Goal: Task Accomplishment & Management: Manage account settings

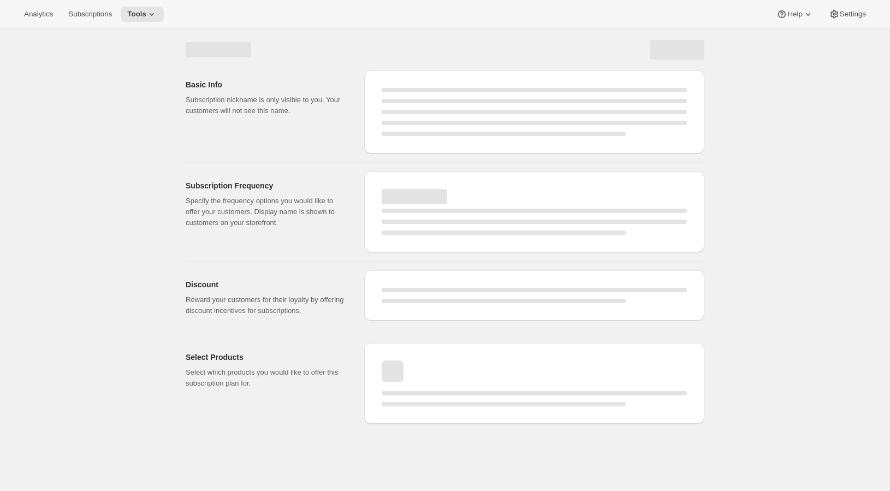
select select "WEEK"
select select "MONTH"
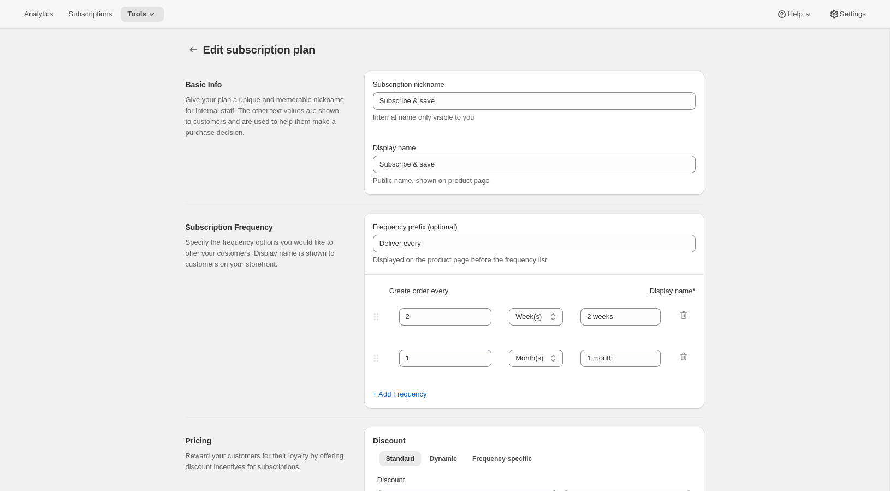
type input "Prestige Silver Fixed"
type input "Join the Silver Fixed Club"
type input "4"
select select "MONTH"
type input "4 Months"
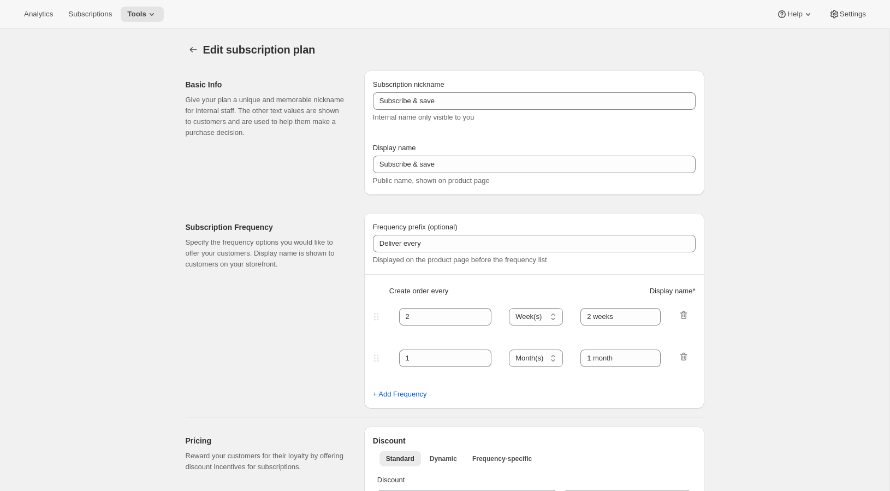
type input "Don’t forget to double-check your payment and shipping information before confi…"
checkbox input "true"
select select "YEARDAY"
select select "2"
select select "8"
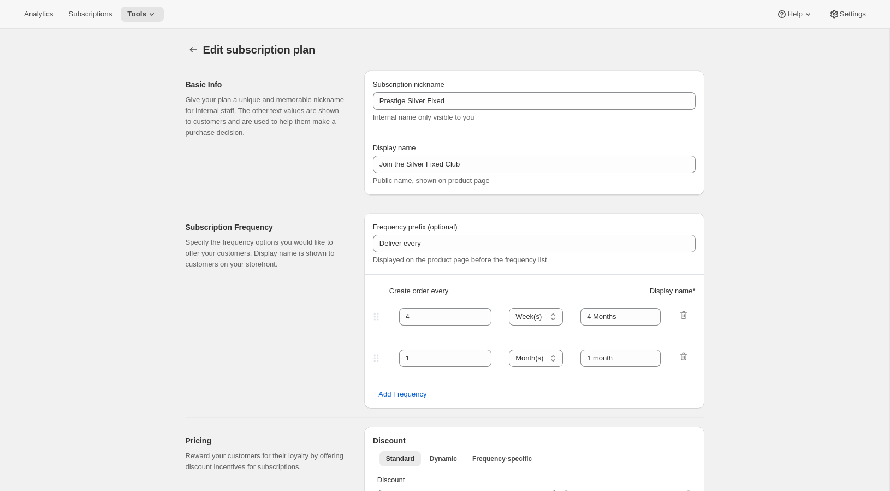
select select "6"
select select "8"
select select "10"
select select "8"
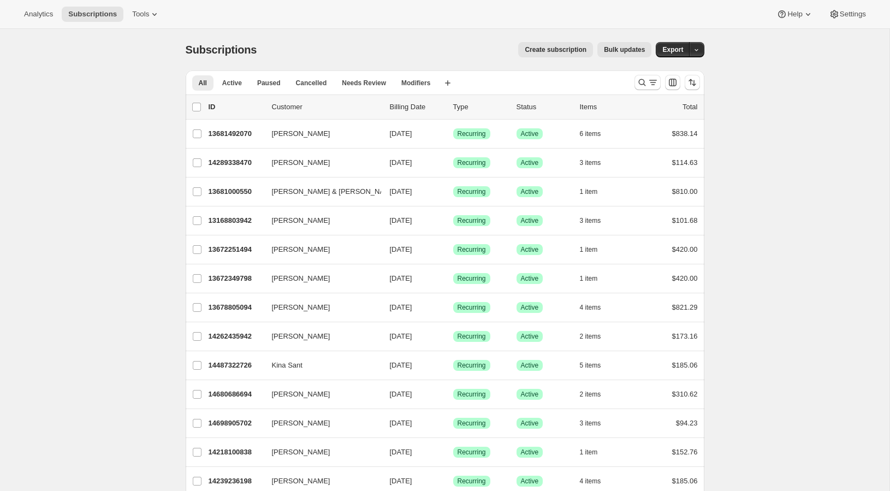
click at [476, 54] on div "Create subscription Bulk updates" at bounding box center [460, 49] width 381 height 15
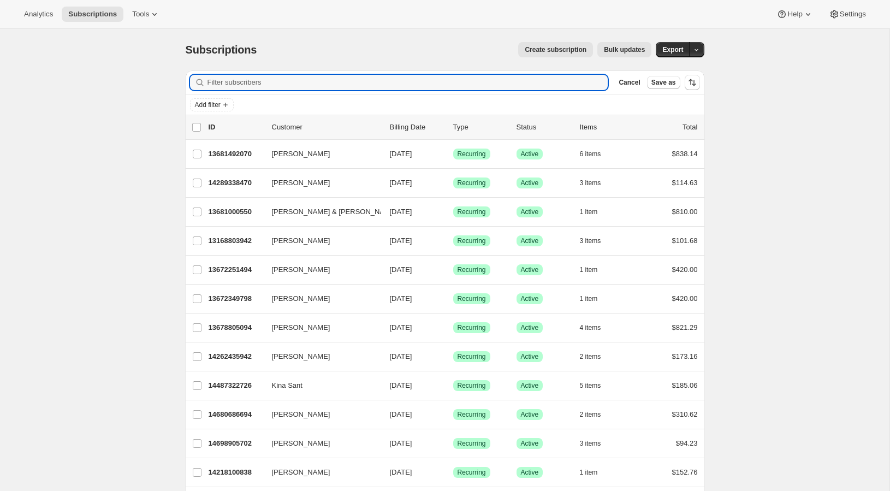
paste input "2447114342"
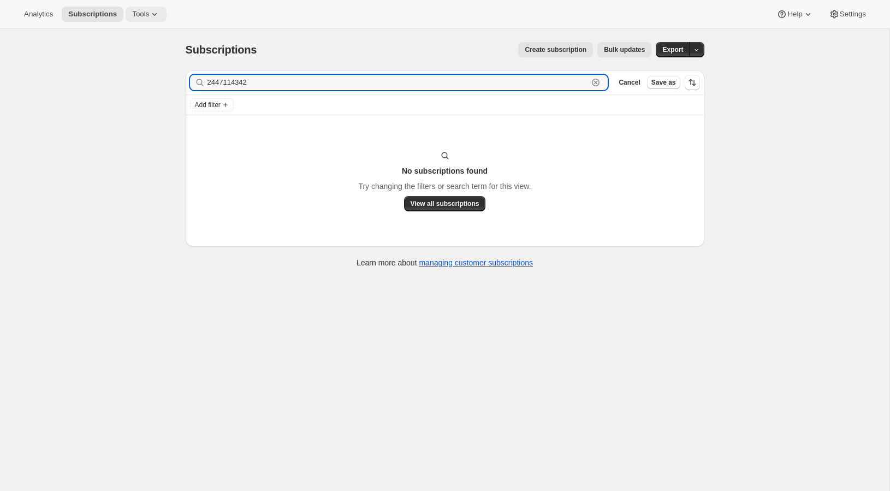
type input "2447114342"
click at [159, 15] on icon at bounding box center [154, 14] width 11 height 11
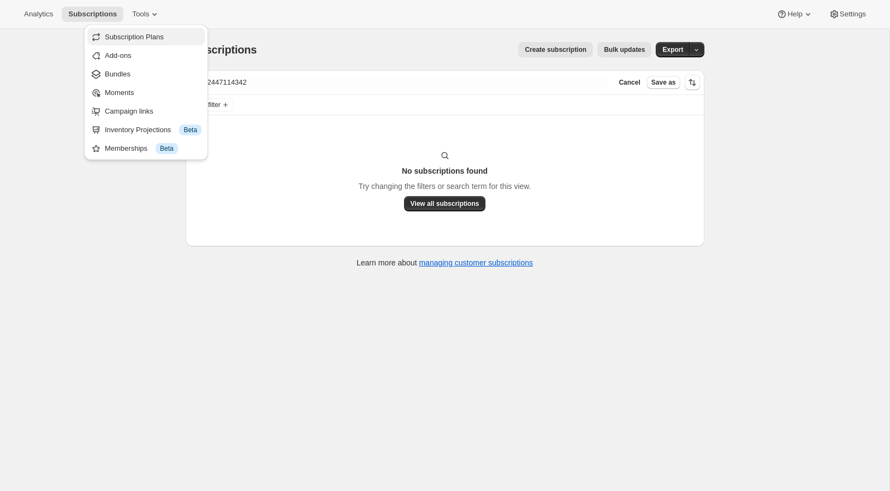
click at [148, 41] on span "Subscription Plans" at bounding box center [153, 37] width 97 height 11
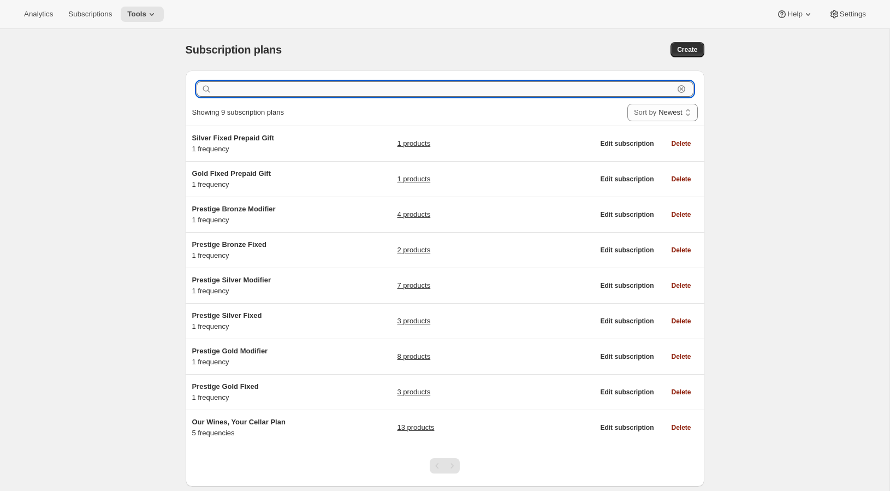
click at [378, 92] on input "text" at bounding box center [444, 88] width 460 height 15
paste input "2447114342"
type input "2447114342"
click at [371, 90] on input "text" at bounding box center [453, 88] width 479 height 15
paste input "2447114342"
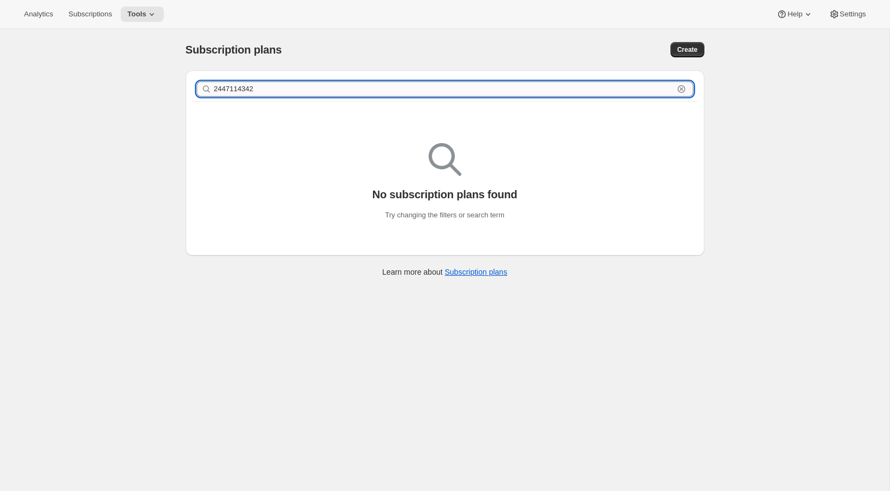
type input "2447114342"
click at [282, 89] on input "2447114342" at bounding box center [444, 88] width 460 height 15
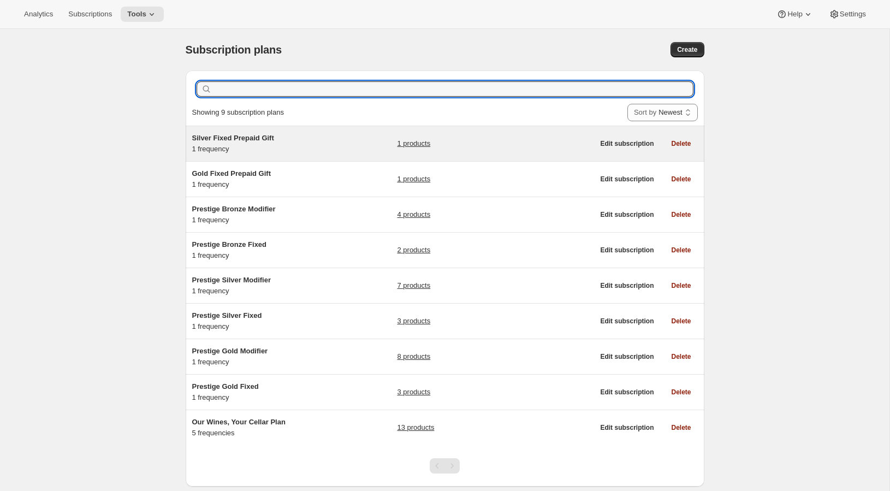
click at [271, 138] on span "Silver Fixed Prepaid Gift" at bounding box center [233, 138] width 82 height 8
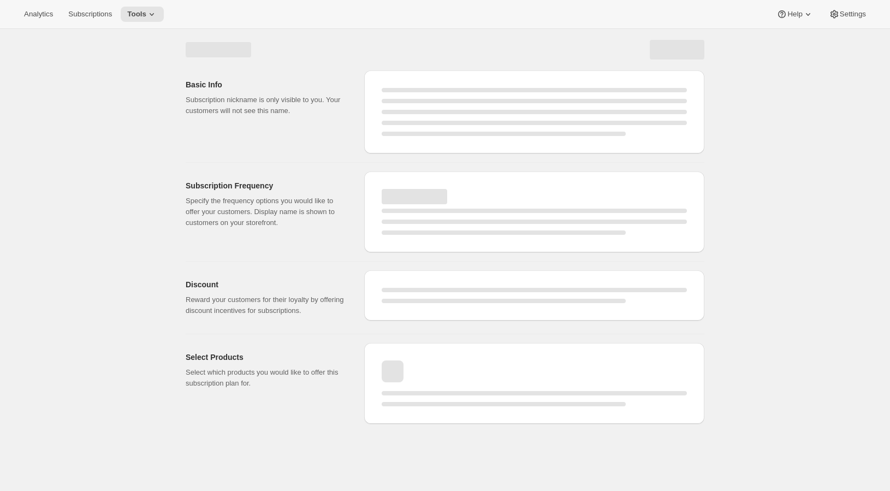
select select "WEEK"
select select "MONTH"
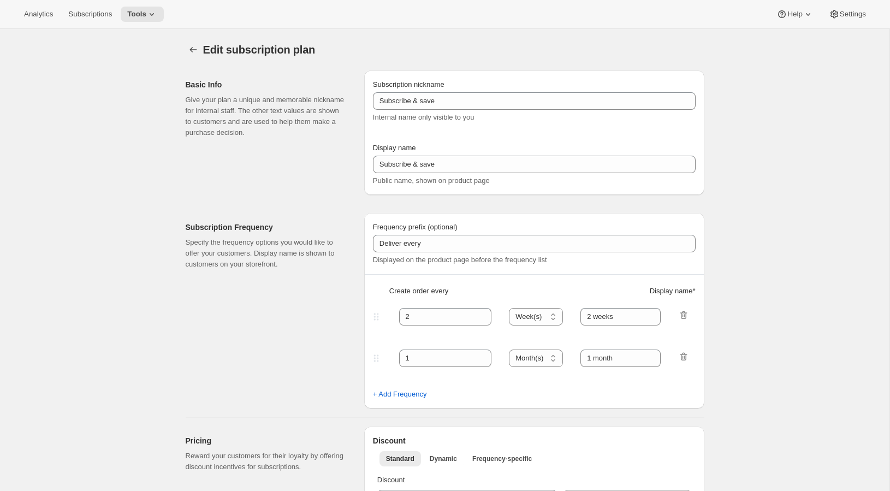
type input "Silver Fixed Prepaid Gift"
type input "Gift the club"
type input "Give the gift that they will truly love. A Craggy Range Wine Club subscription …"
checkbox input "true"
select select "MONTH"
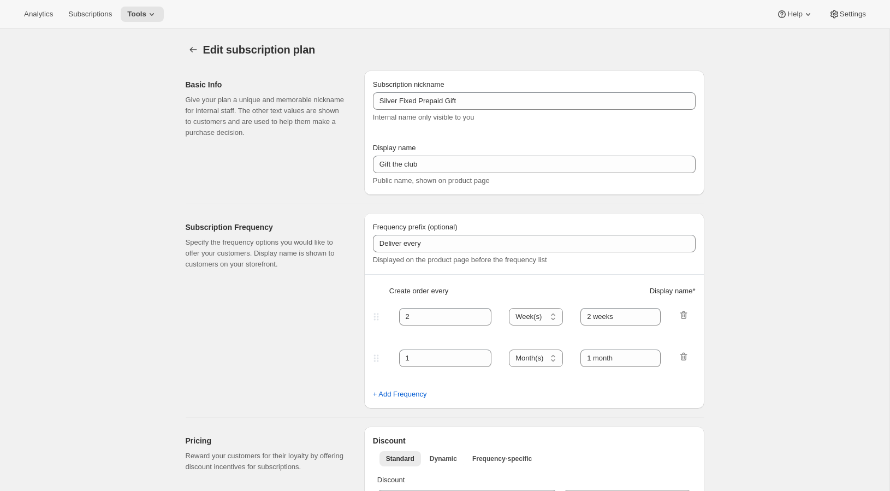
select select "YEARDAY"
select select "2"
select select "8"
select select "6"
select select "8"
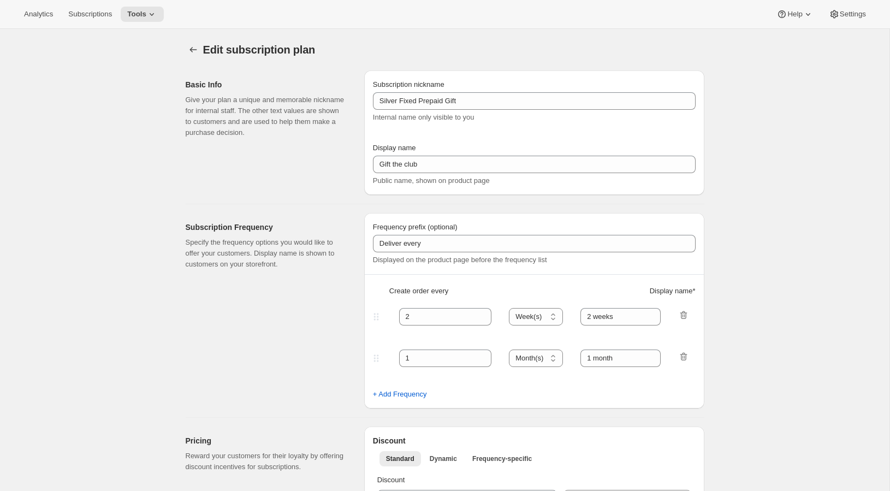
select select "10"
select select "8"
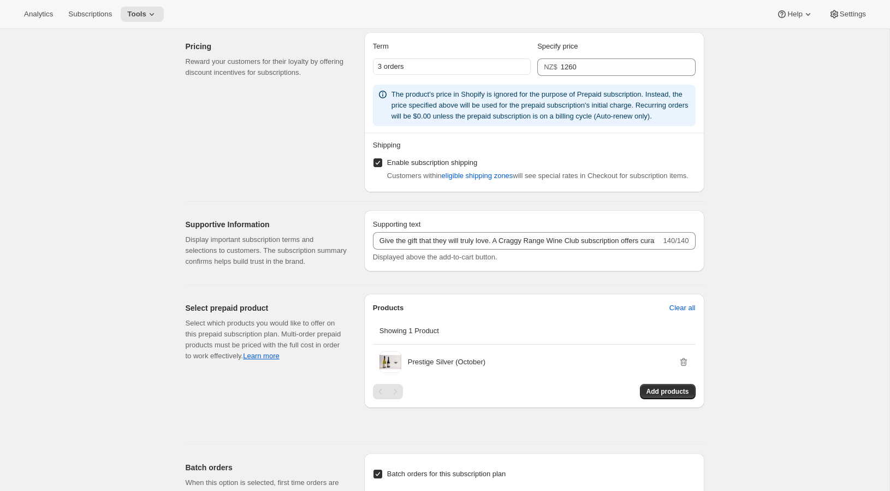
scroll to position [816, 0]
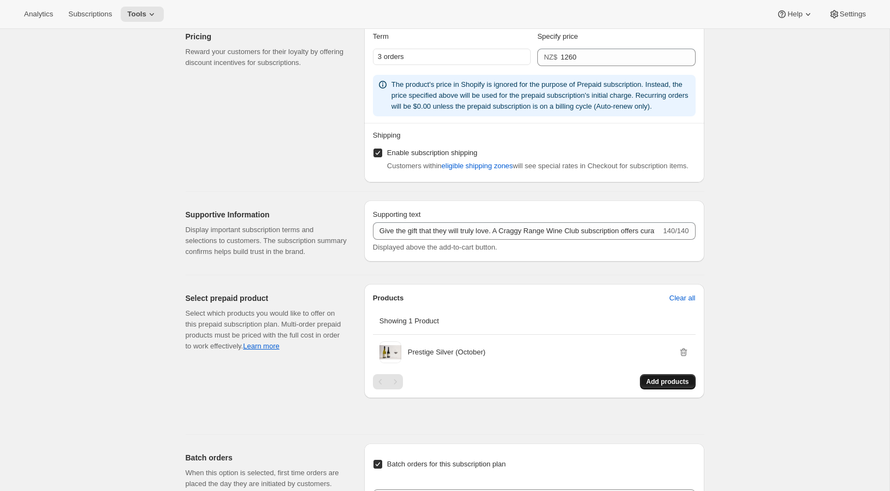
click at [676, 386] on span "Add products" at bounding box center [667, 381] width 43 height 9
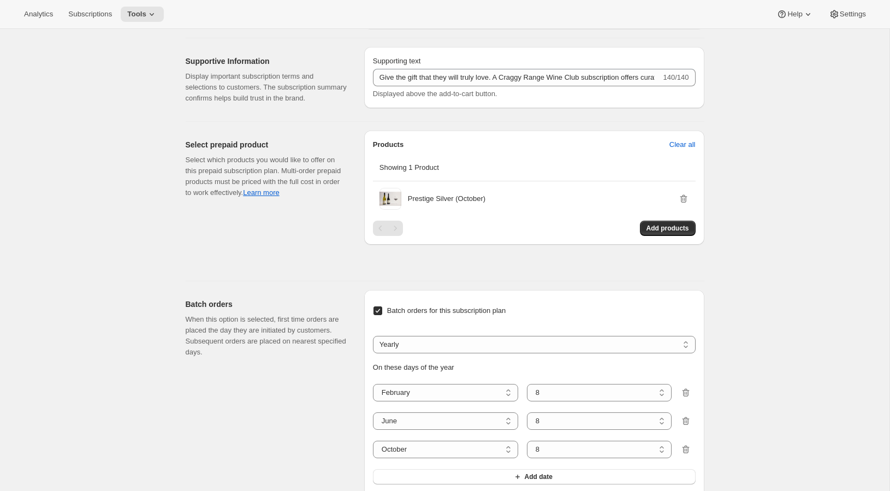
scroll to position [986, 0]
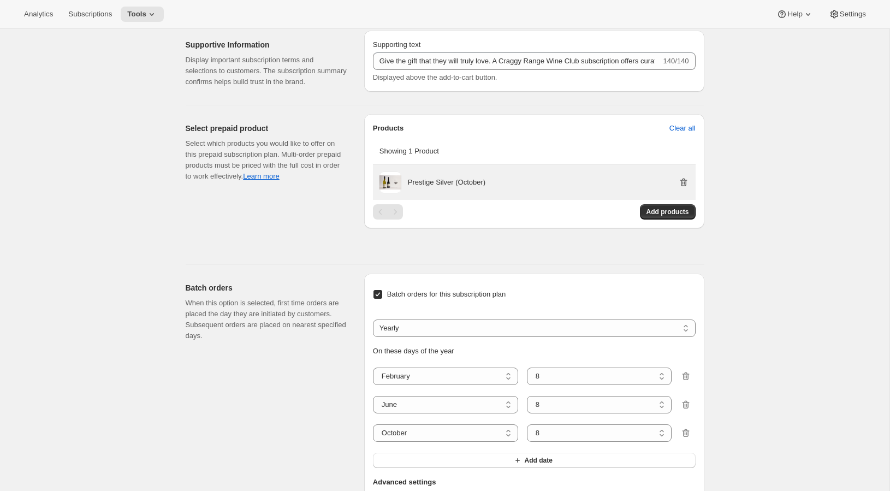
click at [687, 188] on icon "button" at bounding box center [683, 182] width 11 height 11
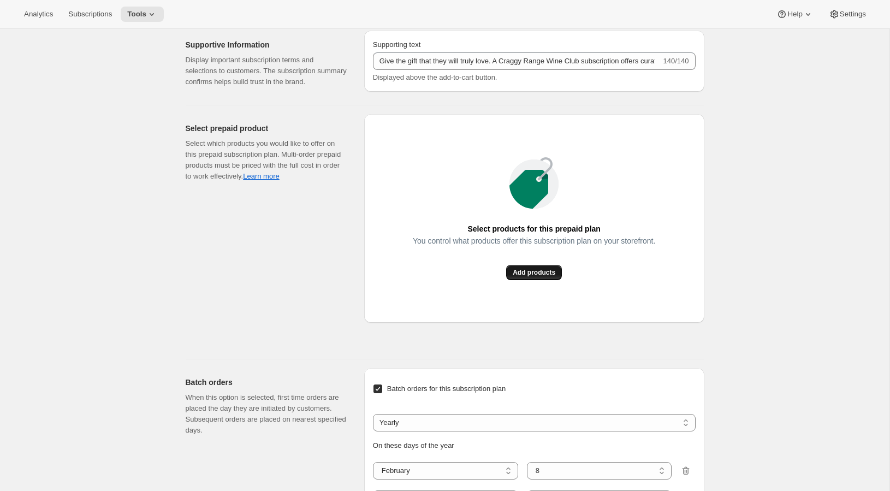
click at [550, 277] on span "Add products" at bounding box center [533, 272] width 43 height 9
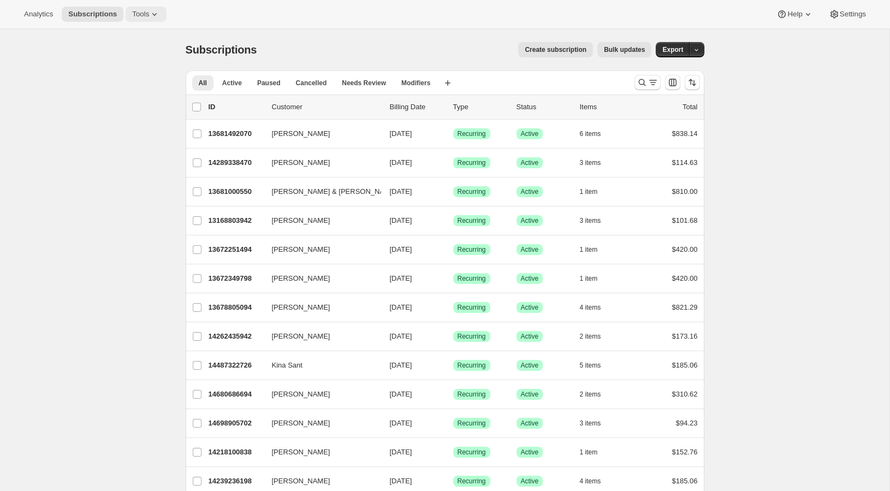
click at [149, 13] on span "Tools" at bounding box center [140, 14] width 17 height 9
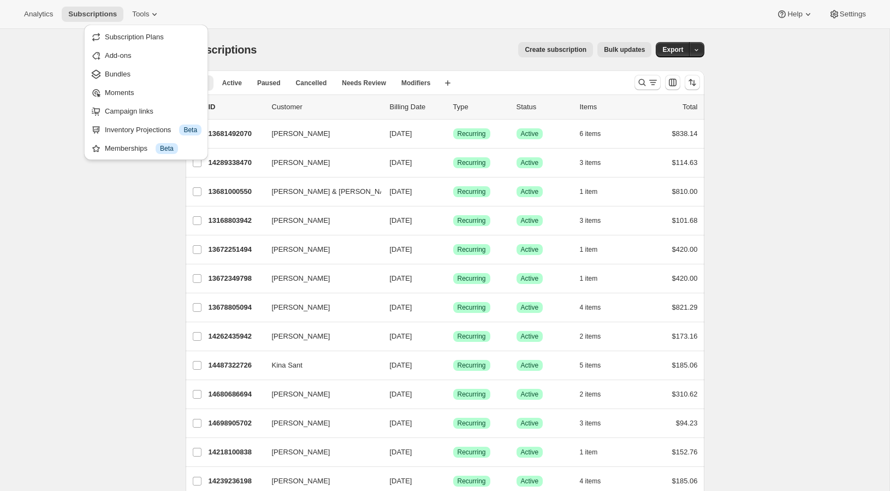
click at [130, 45] on ul "Subscription Plans Add-ons Bundles Moments Campaign links Inventory Projections…" at bounding box center [145, 92] width 117 height 129
click at [130, 43] on button "Subscription Plans" at bounding box center [145, 36] width 117 height 17
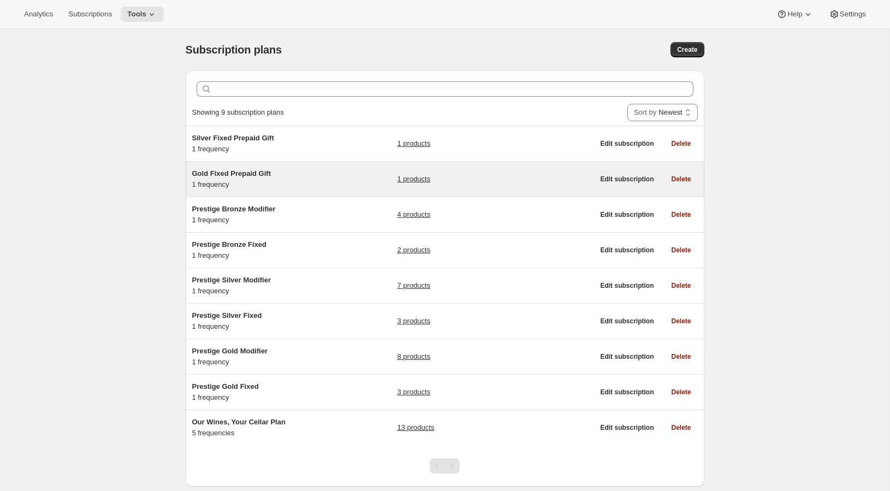
click at [260, 177] on h5 "Gold Fixed Prepaid Gift" at bounding box center [260, 173] width 136 height 11
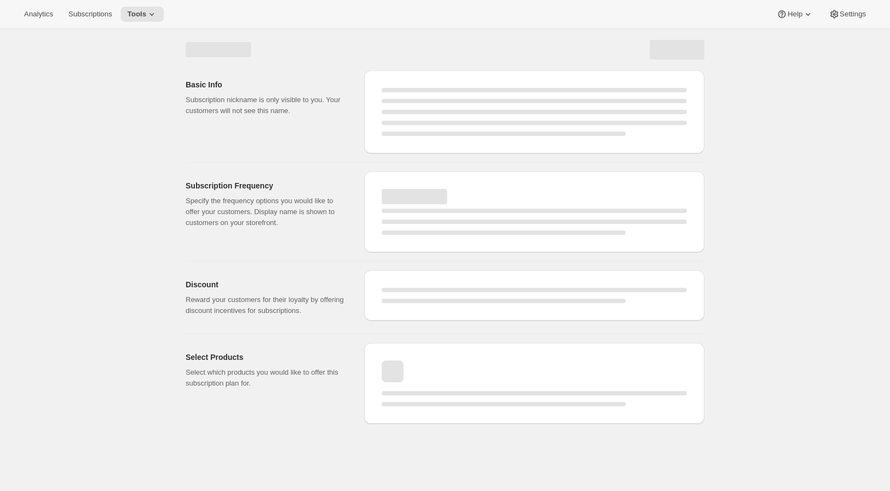
select select "WEEK"
select select "MONTH"
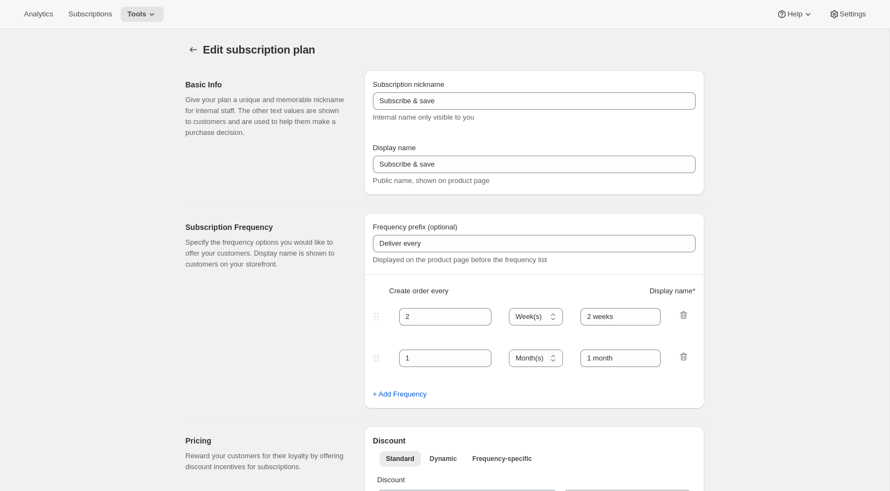
type input "Gold Fixed Prepaid Gift"
type input "Give a Gift"
checkbox input "true"
select select "MONTH"
select select "YEARDAY"
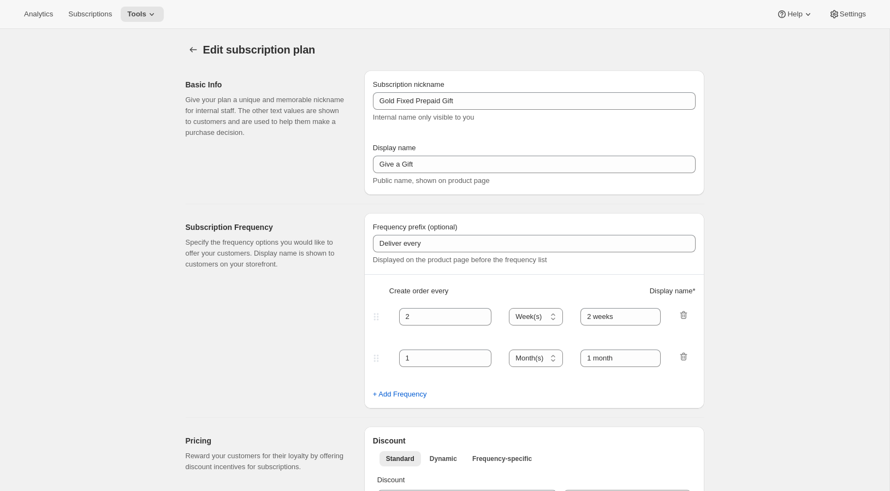
select select "2"
select select "5"
select select "6"
select select "5"
select select "10"
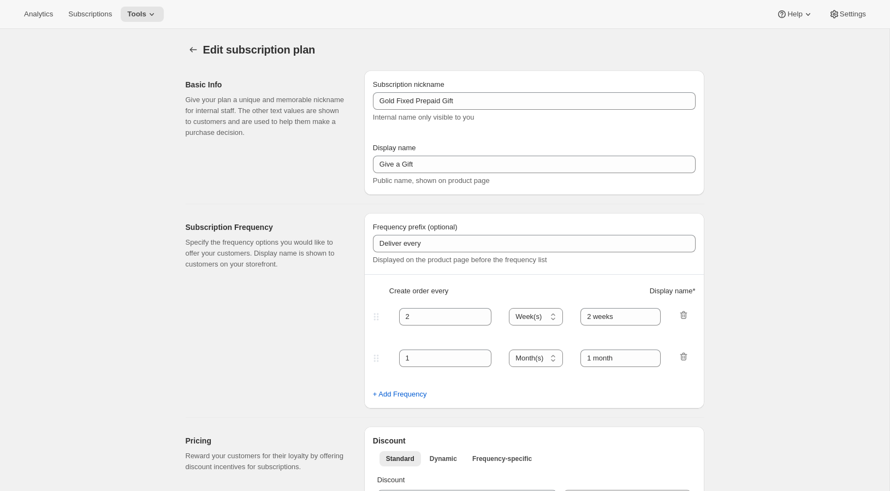
select select "5"
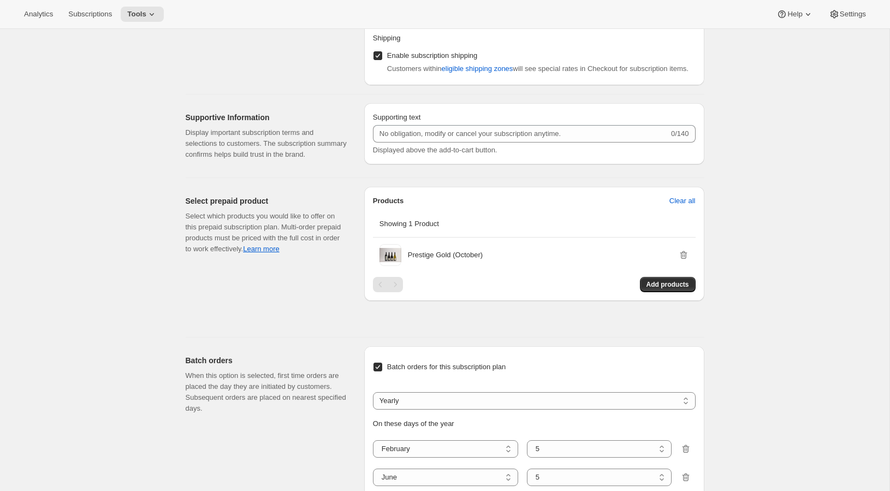
scroll to position [914, 0]
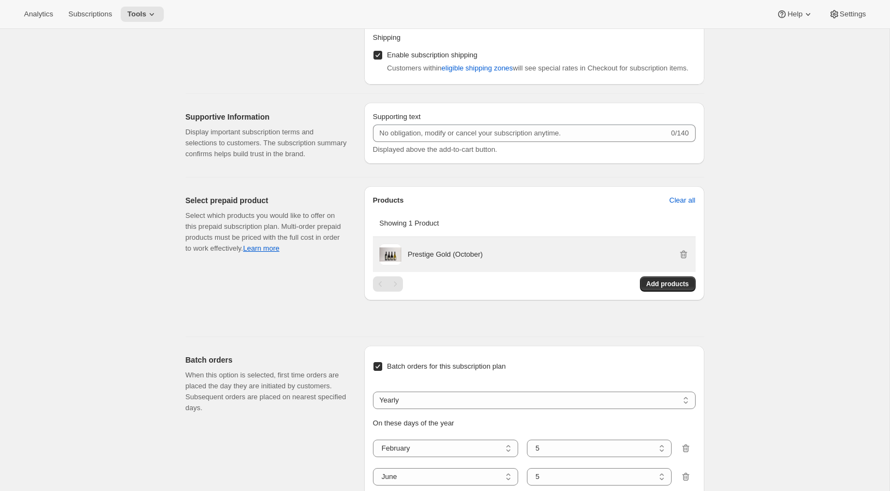
click at [439, 260] on p "Prestige Gold (October)" at bounding box center [445, 254] width 75 height 11
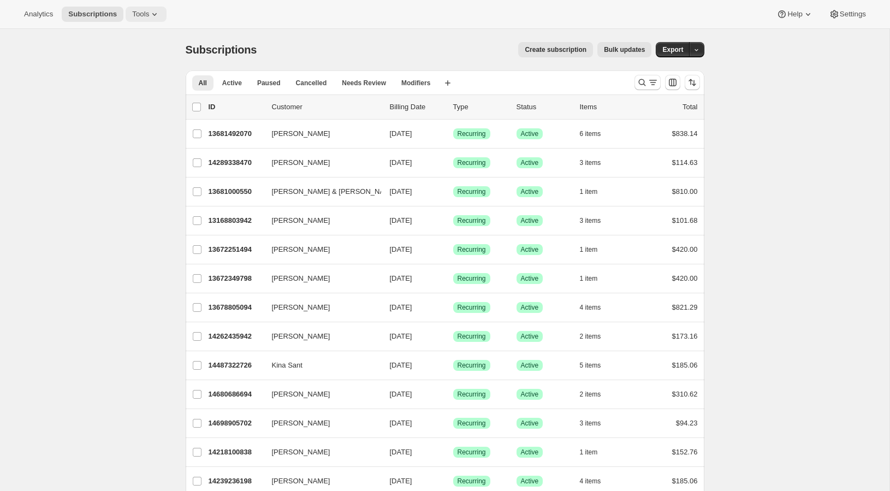
click at [154, 21] on button "Tools" at bounding box center [146, 14] width 41 height 15
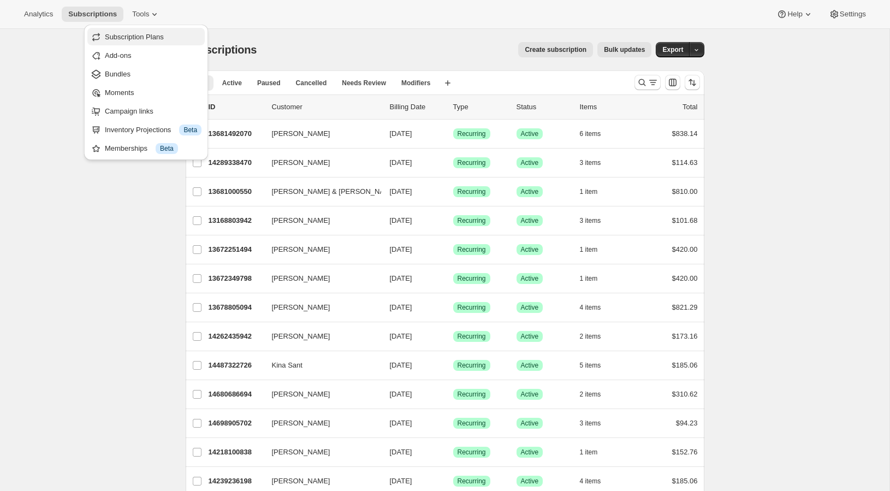
click at [150, 43] on button "Subscription Plans" at bounding box center [145, 36] width 117 height 17
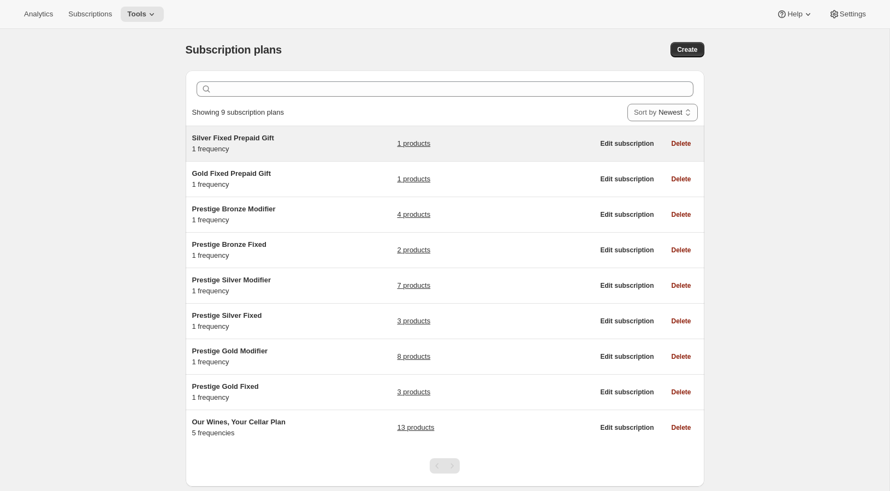
click at [252, 138] on span "Silver Fixed Prepaid Gift" at bounding box center [233, 138] width 82 height 8
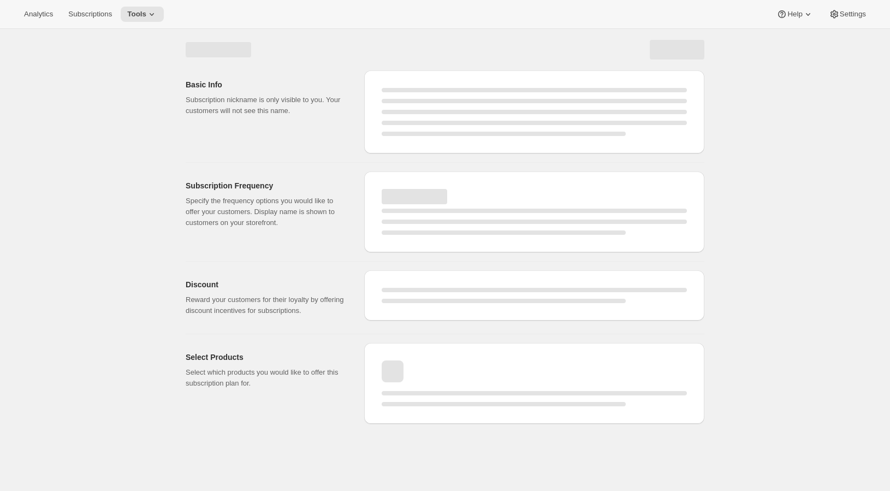
select select "WEEK"
select select "MONTH"
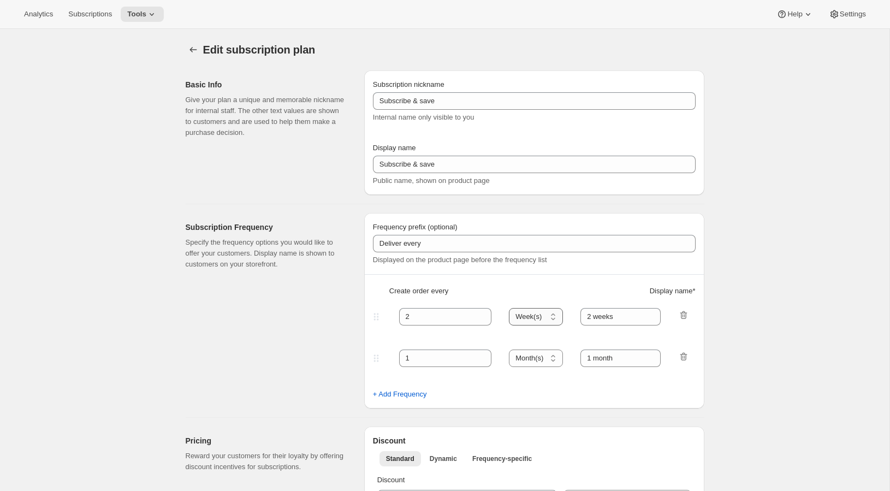
type input "Silver Fixed Prepaid Gift"
type input "Gift the club"
type input "Give the gift that they will truly love. A Craggy Range Wine Club subscription …"
checkbox input "true"
select select "MONTH"
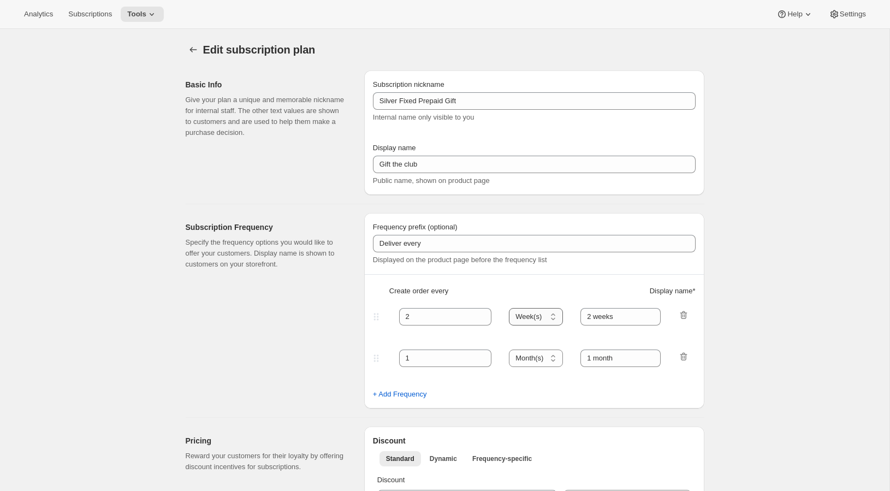
select select "YEARDAY"
select select "2"
select select "8"
select select "6"
select select "8"
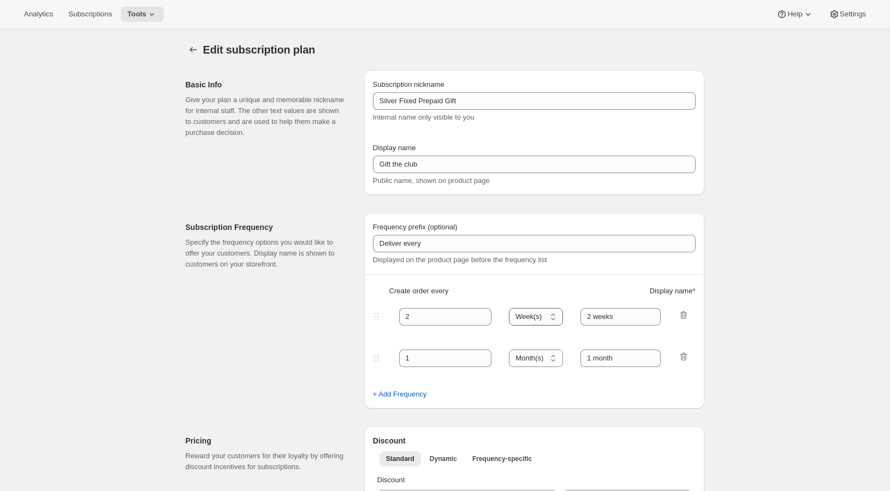
select select "10"
select select "8"
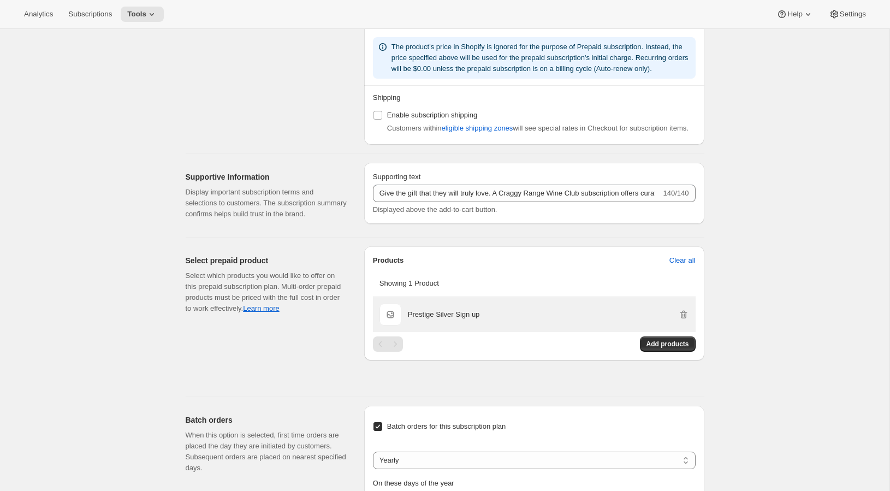
scroll to position [855, 0]
click at [688, 318] on icon "button" at bounding box center [683, 312] width 11 height 11
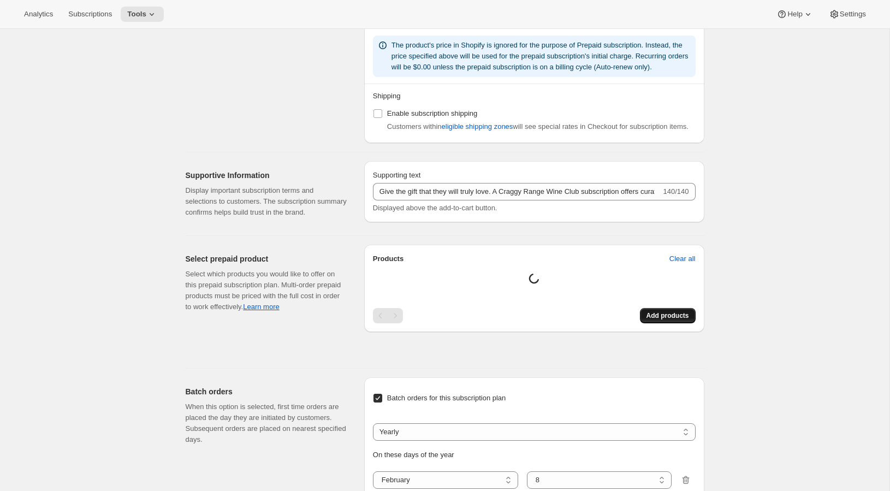
click at [645, 323] on button "Add products" at bounding box center [668, 315] width 56 height 15
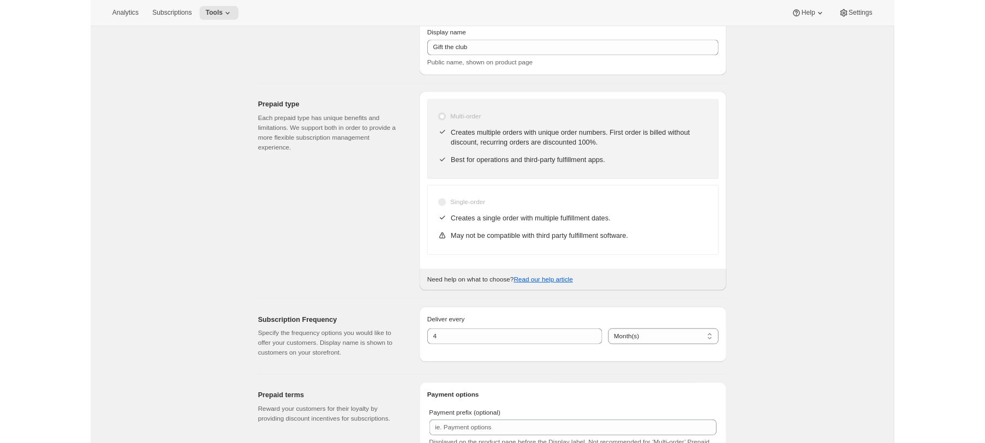
scroll to position [0, 0]
